Goal: Transaction & Acquisition: Purchase product/service

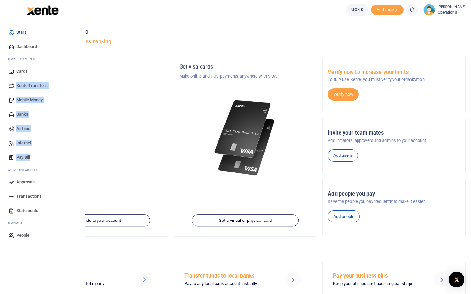
drag, startPoint x: 4, startPoint y: 92, endPoint x: 35, endPoint y: 161, distance: 75.6
click at [35, 161] on div "Start Dashboard M ake Payments Cards Xente Transfers Mobile Money Banks Airtime…" at bounding box center [42, 134] width 85 height 228
copy ul "Xente Transfers Mobile Money Banks Airtime Internet Pay Bill"
click at [20, 100] on span "Mobile Money" at bounding box center [29, 100] width 26 height 7
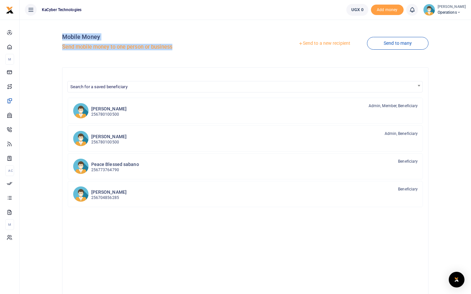
drag, startPoint x: 57, startPoint y: 28, endPoint x: 220, endPoint y: 44, distance: 163.9
click at [220, 44] on div "Mobile Money Send mobile money to one person or business Send to a new recipien…" at bounding box center [245, 172] width 446 height 294
click at [350, 115] on div "Innocent Orikiiriza 256780100500 Admin, Member, Beneficiary" at bounding box center [254, 110] width 326 height 15
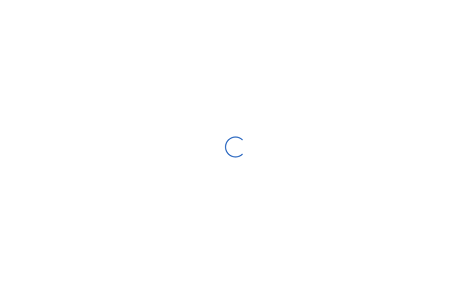
select select "Loading bundles"
select select
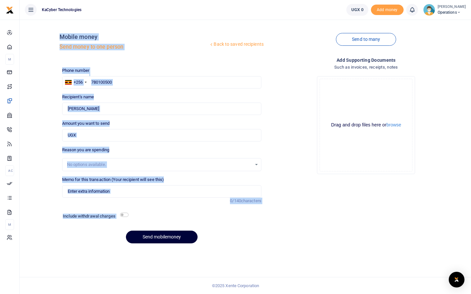
drag, startPoint x: 55, startPoint y: 33, endPoint x: 192, endPoint y: 232, distance: 241.6
click at [192, 232] on div "Back to saved recipients Mobile money Send money to one person Send to many Pho…" at bounding box center [245, 137] width 446 height 224
copy div "Mobile money Send money to one person Send to many Phone number +256 Uganda +25…"
